Goal: Transaction & Acquisition: Purchase product/service

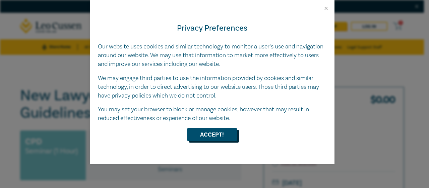
click at [214, 137] on button "Accept!" at bounding box center [212, 134] width 50 height 13
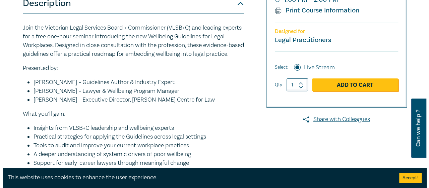
scroll to position [190, 0]
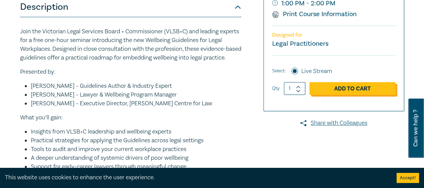
click at [353, 86] on link "Add to Cart" at bounding box center [353, 88] width 86 height 13
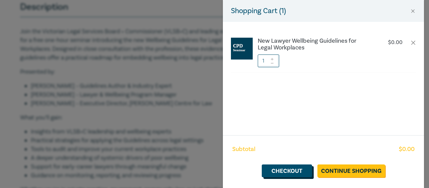
click at [303, 170] on link "Checkout" at bounding box center [287, 170] width 50 height 13
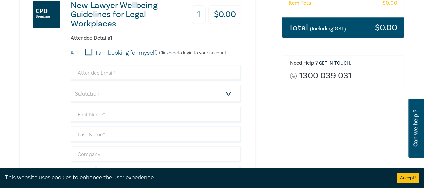
scroll to position [164, 0]
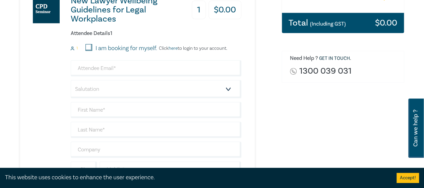
click at [90, 47] on input "I am booking for myself." at bounding box center [89, 47] width 7 height 7
checkbox input "true"
click at [112, 70] on input "email" at bounding box center [156, 68] width 171 height 16
type input "jane.mevel@justice.vic.gov.au"
type input "[PERSON_NAME]"
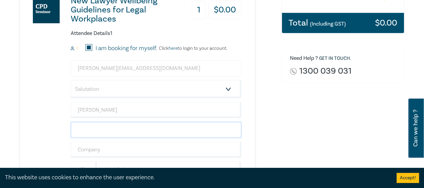
type input "Mevel"
type input "0474833025"
type input "[GEOGRAPHIC_DATA]"
click at [217, 88] on select "Salutation Mr. Mrs. Ms. Miss Dr. Prof. Other" at bounding box center [156, 89] width 171 height 18
select select "Ms."
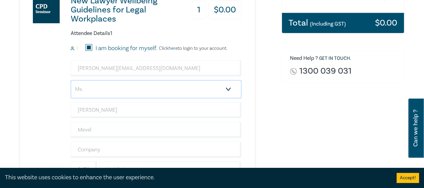
click at [71, 80] on select "Salutation Mr. Mrs. Ms. Miss Dr. Prof. Other" at bounding box center [156, 89] width 171 height 18
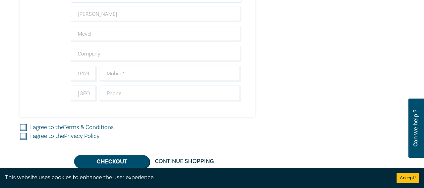
scroll to position [260, 0]
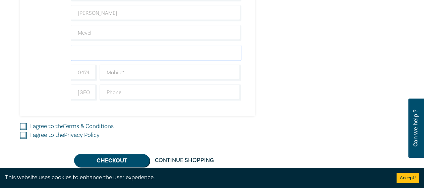
click at [182, 51] on input "text" at bounding box center [156, 53] width 171 height 16
type input "Department of Justice and Community Safety"
click at [146, 71] on input "text" at bounding box center [171, 72] width 142 height 16
type input "0474833025"
click at [92, 72] on input "0474833025" at bounding box center [84, 72] width 26 height 16
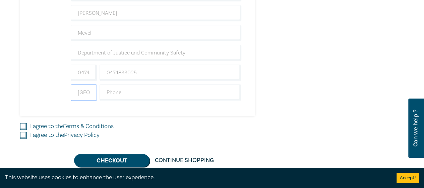
click at [85, 91] on input "[GEOGRAPHIC_DATA]" at bounding box center [84, 92] width 26 height 16
click at [116, 96] on input "text" at bounding box center [171, 92] width 142 height 16
type input "0411525512"
click at [23, 123] on input "I agree to the Terms & Conditions" at bounding box center [23, 126] width 7 height 7
checkbox input "true"
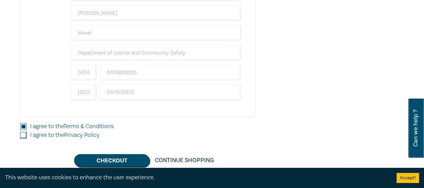
click at [21, 132] on input "I agree to the Privacy Policy" at bounding box center [23, 134] width 7 height 7
checkbox input "true"
click at [86, 160] on button "Checkout" at bounding box center [111, 160] width 75 height 13
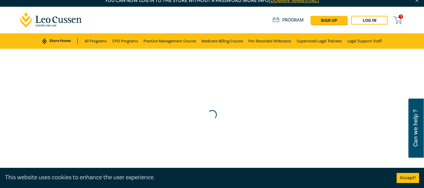
scroll to position [0, 0]
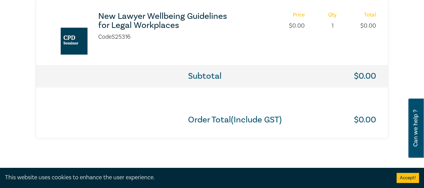
scroll to position [396, 0]
